Goal: Entertainment & Leisure: Consume media (video, audio)

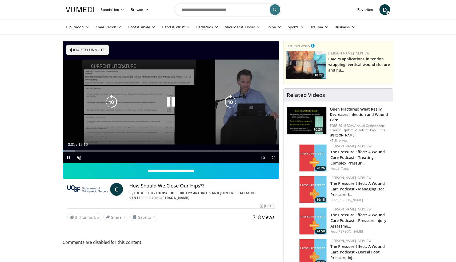
click at [172, 104] on icon "Video Player" at bounding box center [171, 101] width 15 height 15
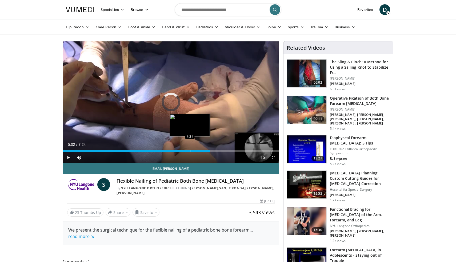
click at [190, 151] on div "Progress Bar" at bounding box center [190, 151] width 1 height 2
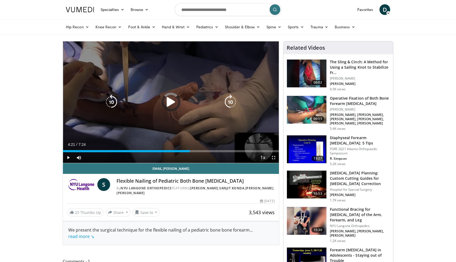
click at [172, 107] on icon "Video Player" at bounding box center [171, 101] width 15 height 15
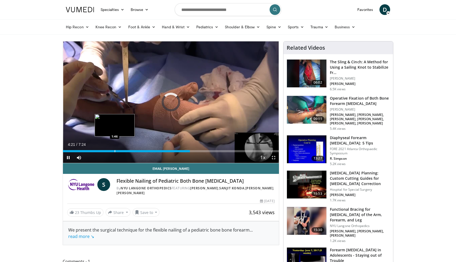
click at [116, 150] on div "Loaded : 0.00% 4:21 1:46" at bounding box center [171, 149] width 216 height 5
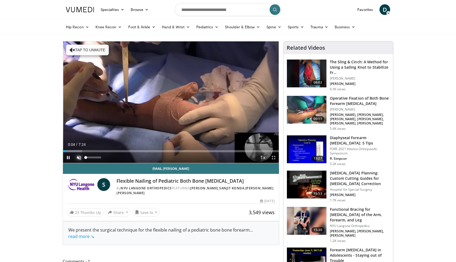
click at [79, 156] on span "Video Player" at bounding box center [79, 157] width 11 height 11
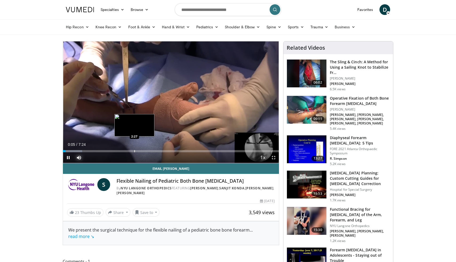
click at [135, 150] on div "Progress Bar" at bounding box center [134, 151] width 1 height 2
click at [138, 150] on div "Progress Bar" at bounding box center [138, 151] width 1 height 2
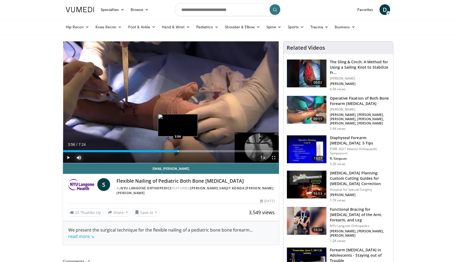
click at [178, 152] on div "Progress Bar" at bounding box center [178, 151] width 1 height 2
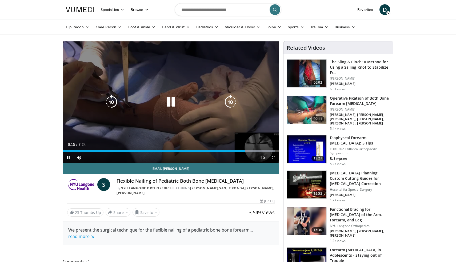
click at [172, 106] on icon "Video Player" at bounding box center [171, 101] width 15 height 15
